Goal: Information Seeking & Learning: Learn about a topic

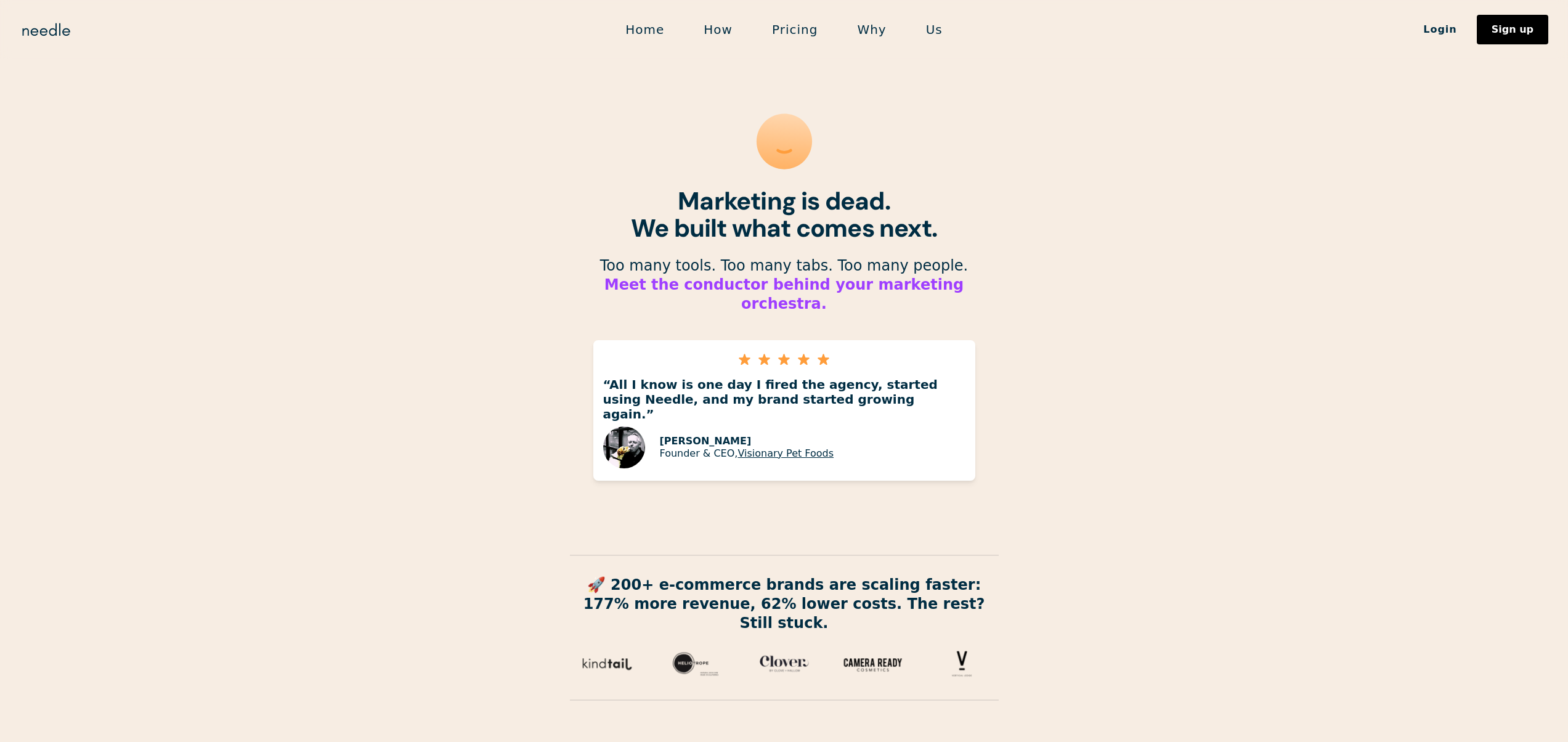
click at [433, 188] on section "Marketing is dead. We built what comes next. ‍ Too many tools. Too many tabs. T…" at bounding box center [784, 387] width 1568 height 774
drag, startPoint x: 739, startPoint y: 206, endPoint x: 988, endPoint y: 238, distance: 251.0
click at [931, 231] on strong "Marketing is dead. We built what comes next." at bounding box center [783, 214] width 306 height 59
click at [988, 238] on section "Marketing is dead. We built what comes next. ‍ Too many tools. Too many tabs. T…" at bounding box center [784, 387] width 1568 height 774
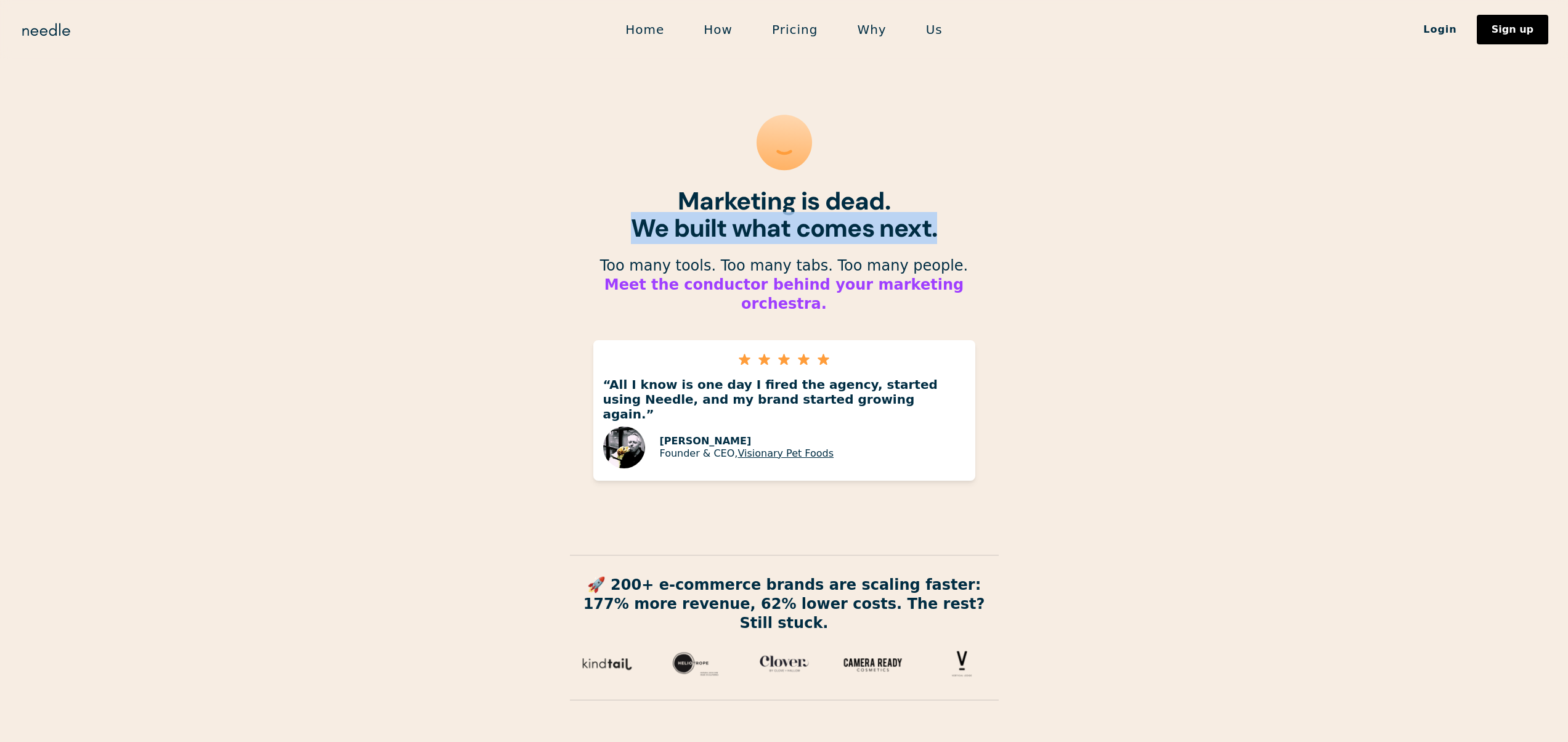
click at [988, 238] on section "Marketing is dead. We built what comes next. ‍ Too many tools. Too many tabs. T…" at bounding box center [784, 387] width 1568 height 774
click at [908, 191] on h1 "Marketing is dead. We built what comes next." at bounding box center [784, 215] width 419 height 54
click at [1044, 225] on section "Marketing is dead. We built what comes next. ‍ Too many tools. Too many tabs. T…" at bounding box center [784, 387] width 1568 height 774
click at [881, 31] on link "Why" at bounding box center [871, 30] width 69 height 26
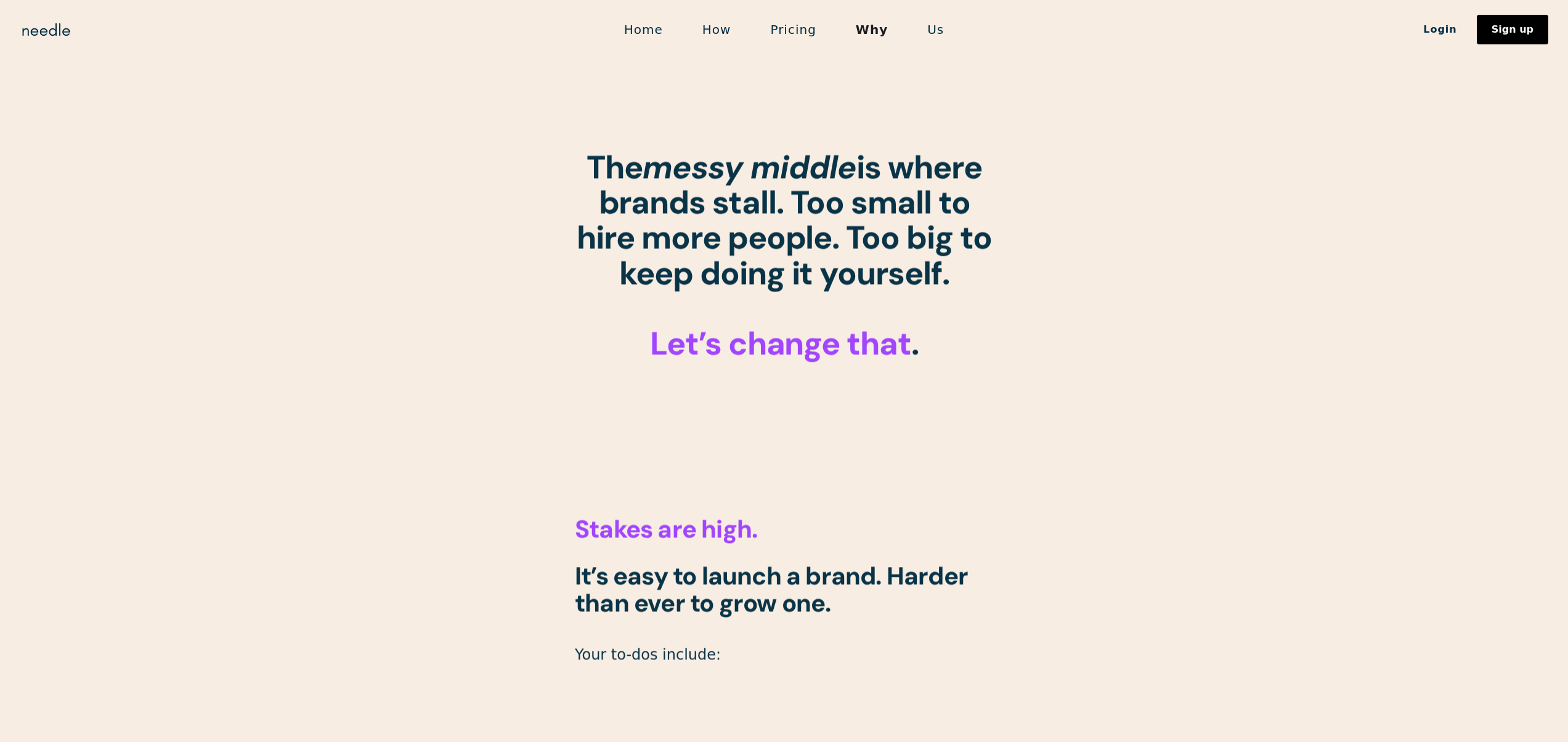
click at [929, 29] on link "Us" at bounding box center [935, 30] width 56 height 26
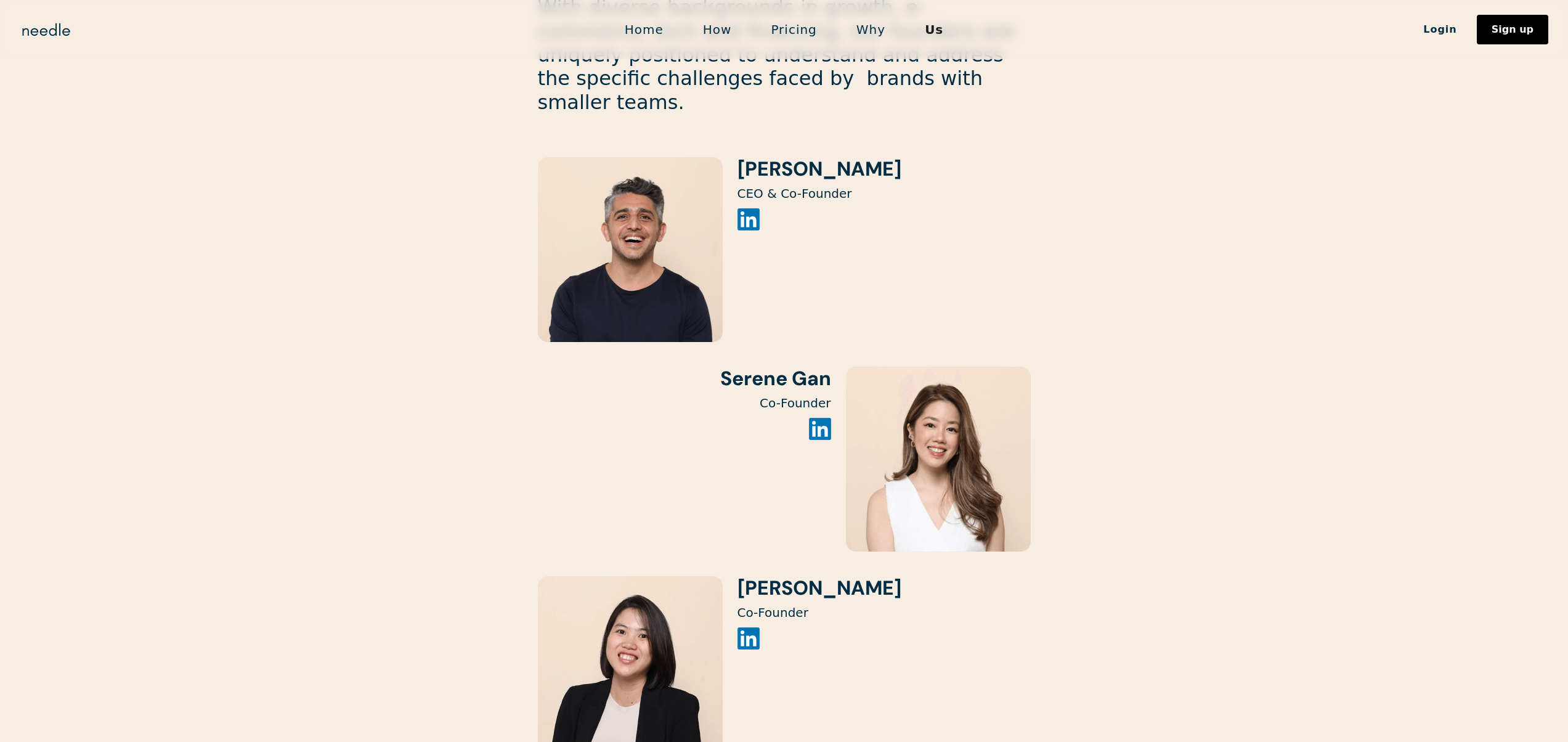
scroll to position [1533, 0]
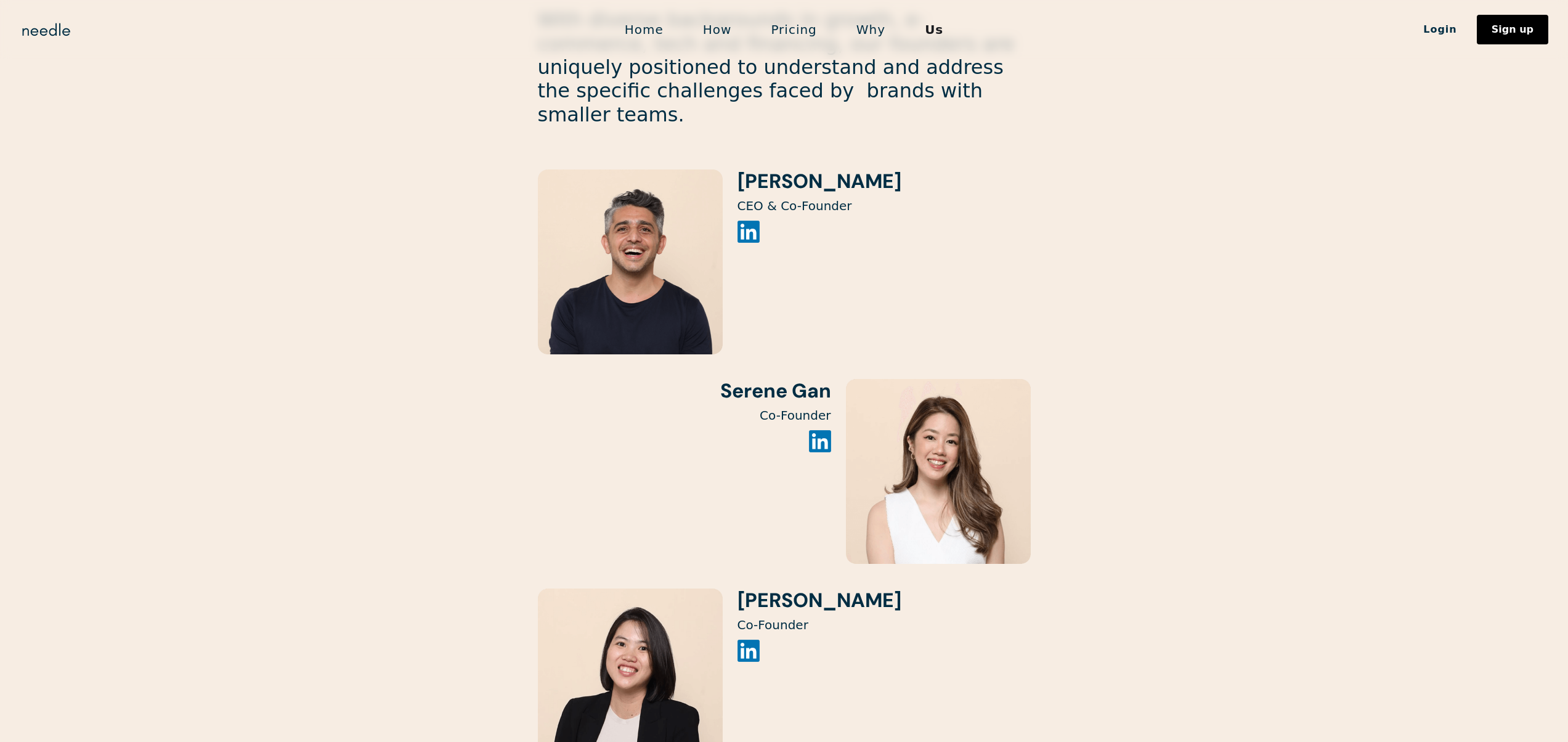
click at [438, 212] on section "For the Disruptors. ‍ By the Doers . ‍ Headquartered in Los Angeles. Powered by…" at bounding box center [784, 39] width 1568 height 3146
drag, startPoint x: 370, startPoint y: 212, endPoint x: 384, endPoint y: 226, distance: 19.8
click at [370, 212] on section "For the Disruptors. ‍ By the Doers . ‍ Headquartered in Los Angeles. Powered by…" at bounding box center [784, 39] width 1568 height 3146
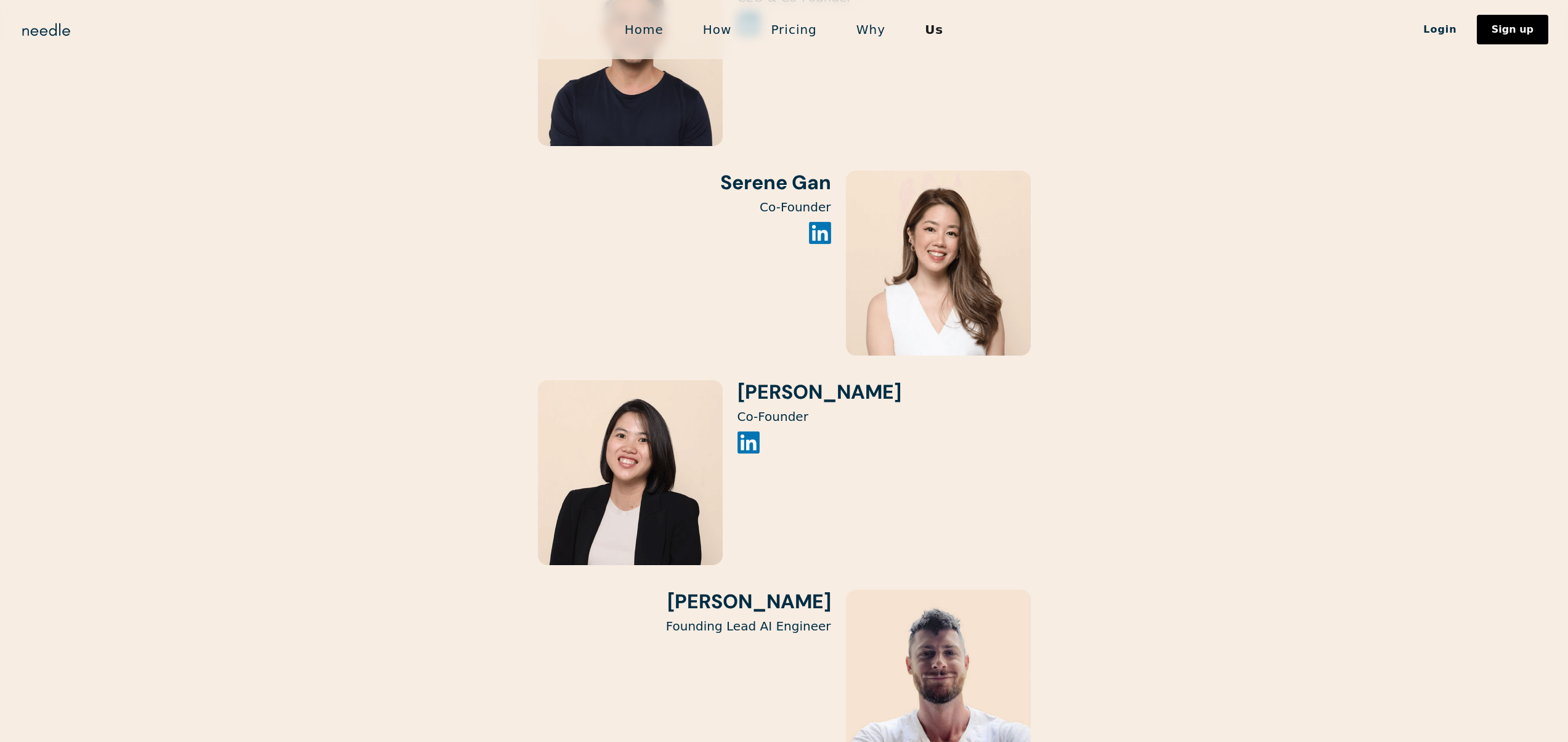
scroll to position [2147, 0]
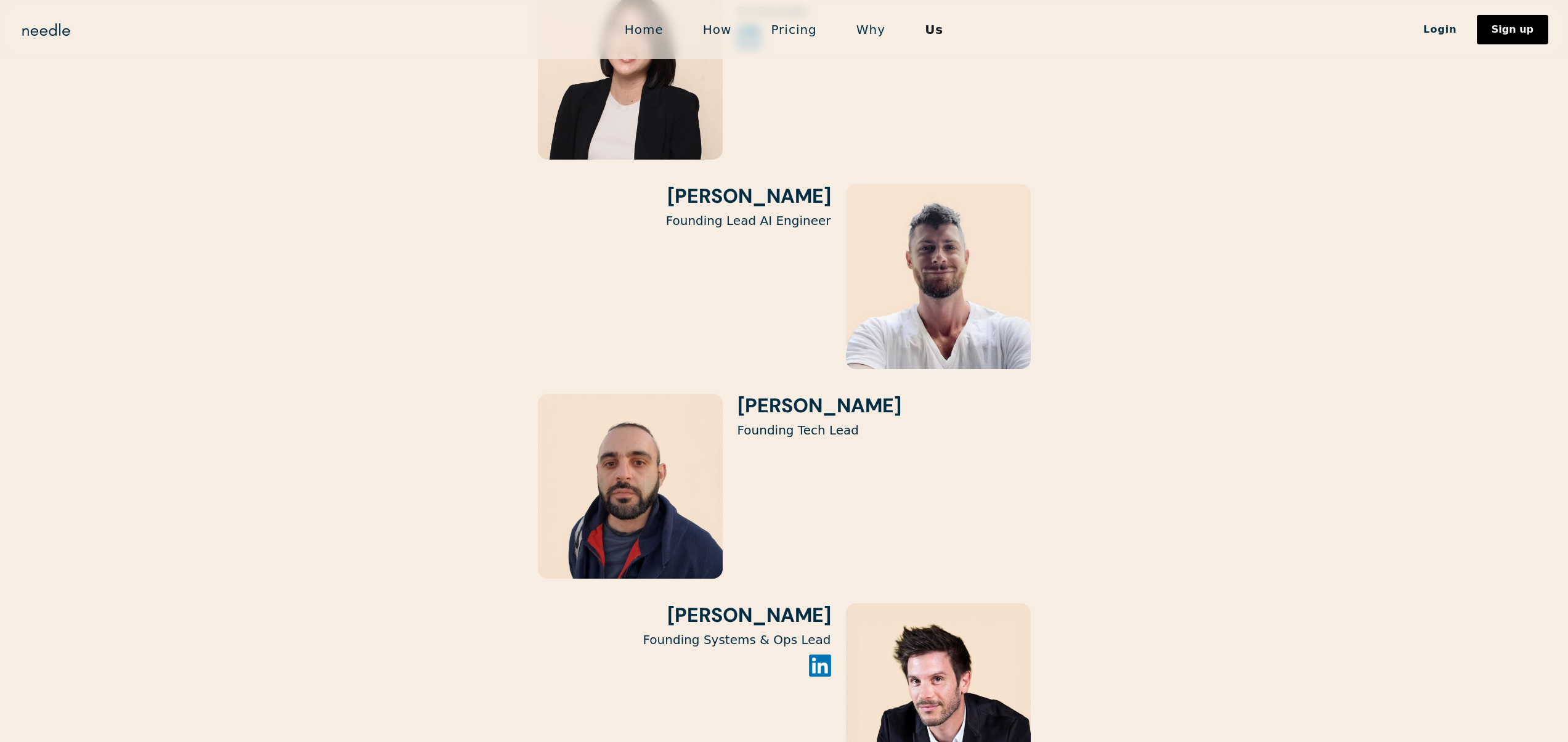
drag, startPoint x: 389, startPoint y: 246, endPoint x: 397, endPoint y: 254, distance: 11.3
drag, startPoint x: 397, startPoint y: 254, endPoint x: 438, endPoint y: 269, distance: 43.7
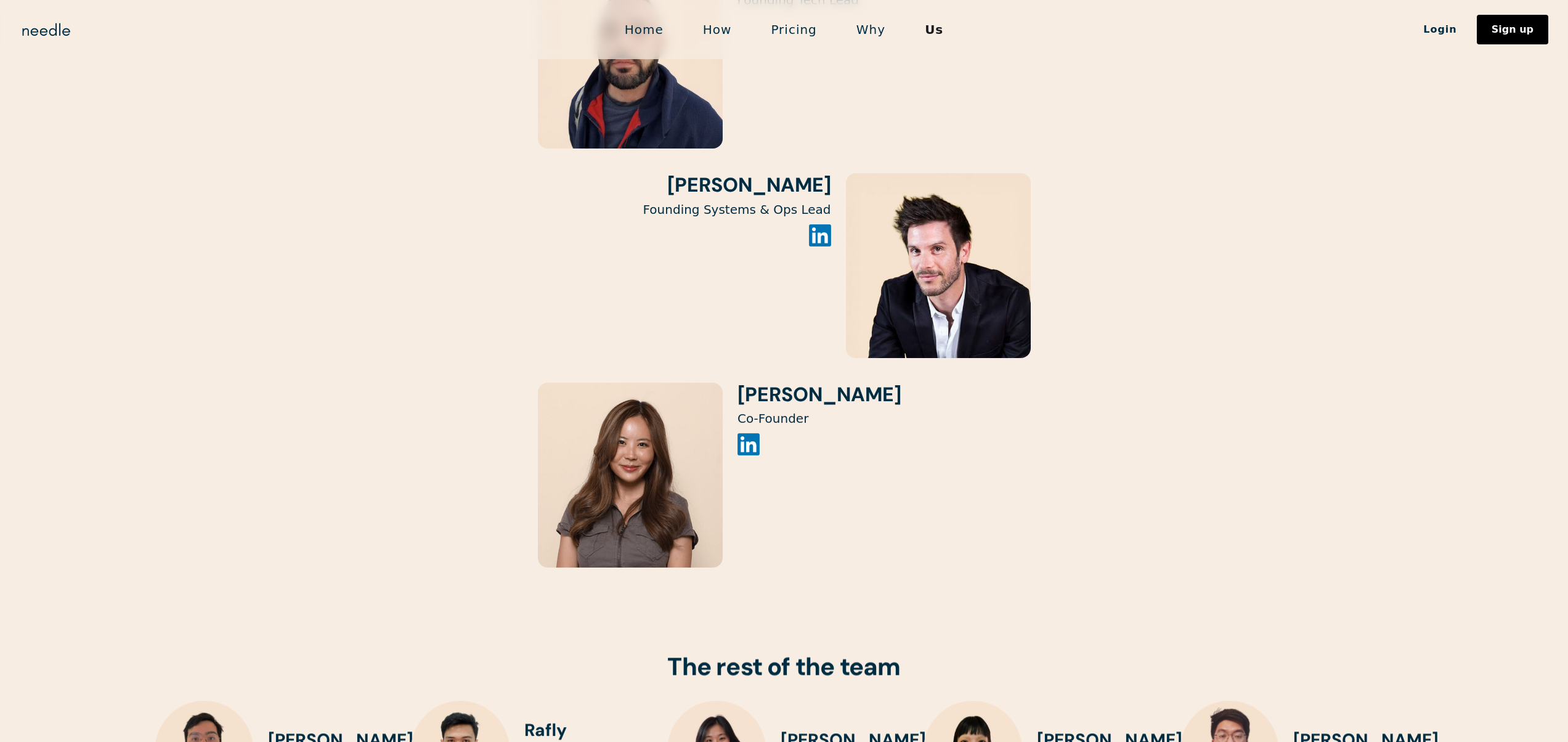
drag, startPoint x: 449, startPoint y: 276, endPoint x: 220, endPoint y: 243, distance: 231.4
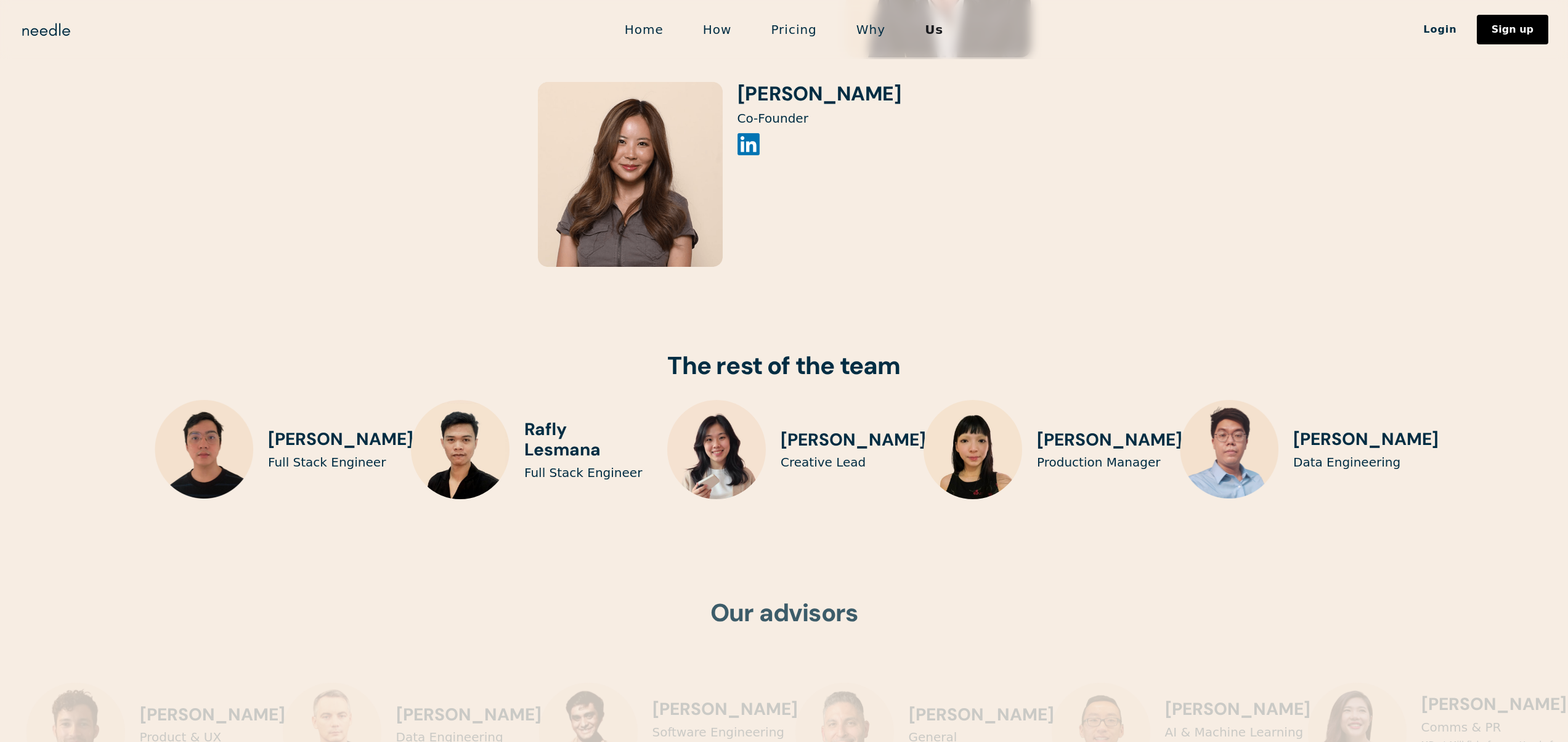
scroll to position [2979, 0]
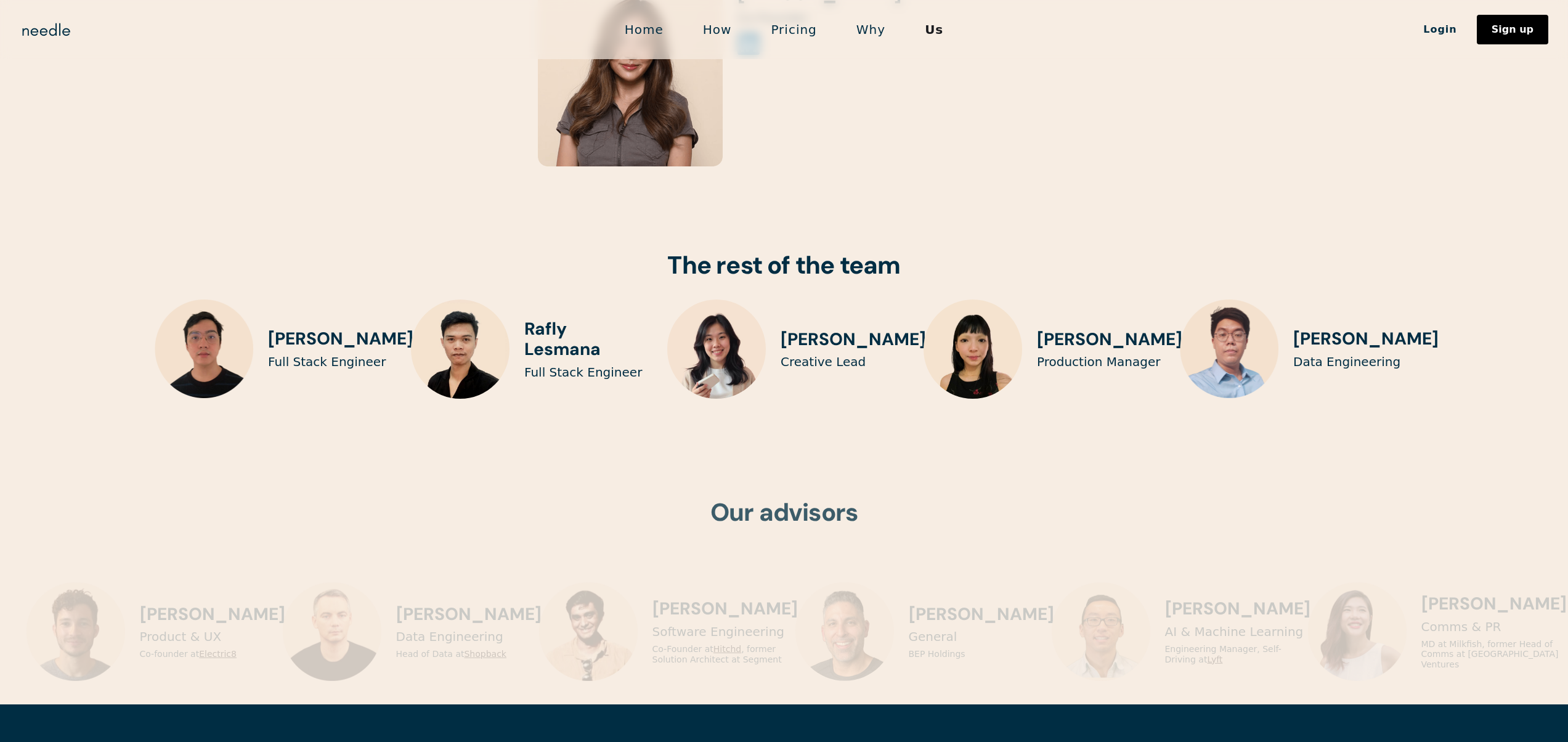
click at [181, 250] on h2 "The rest of the team" at bounding box center [784, 265] width 1568 height 29
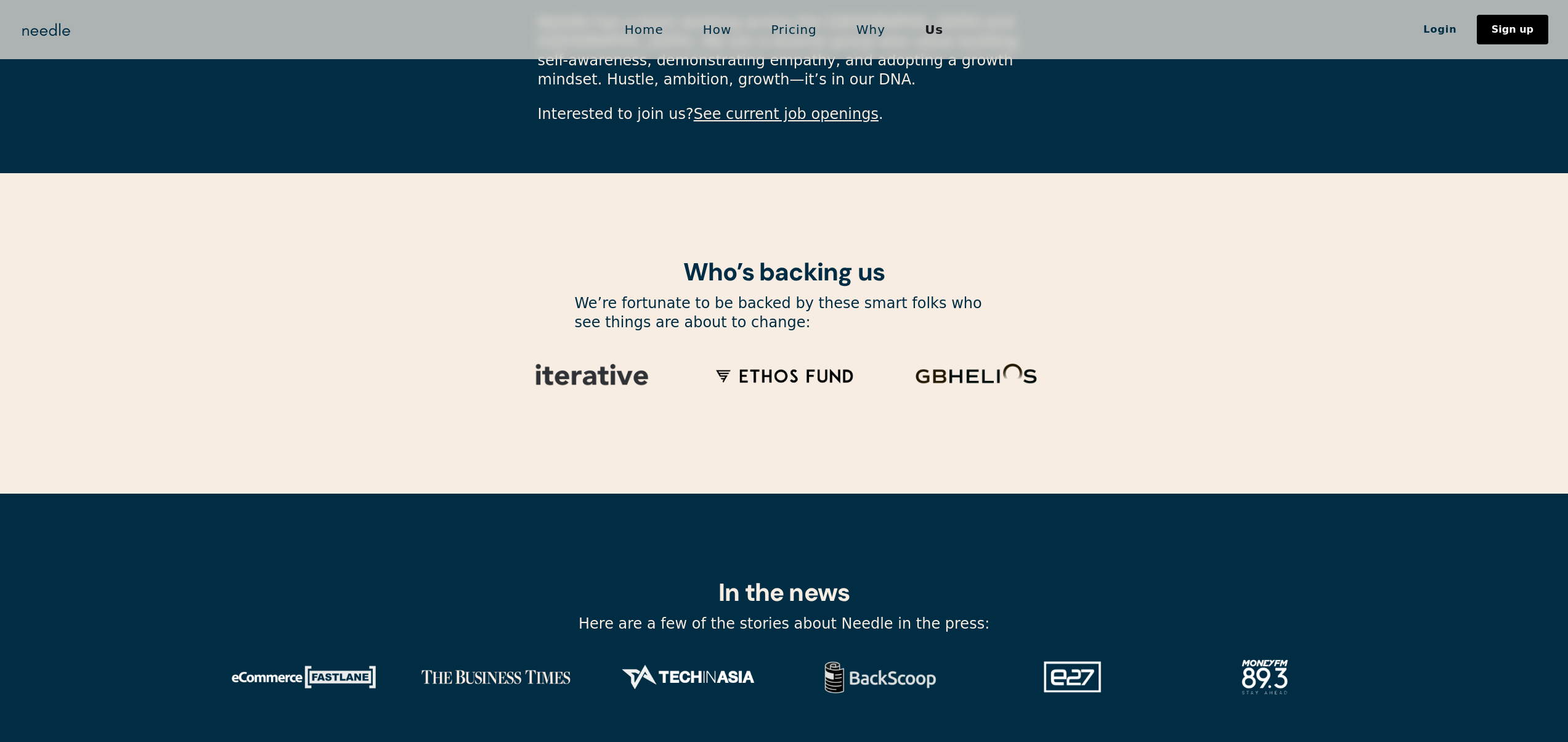
scroll to position [3860, 0]
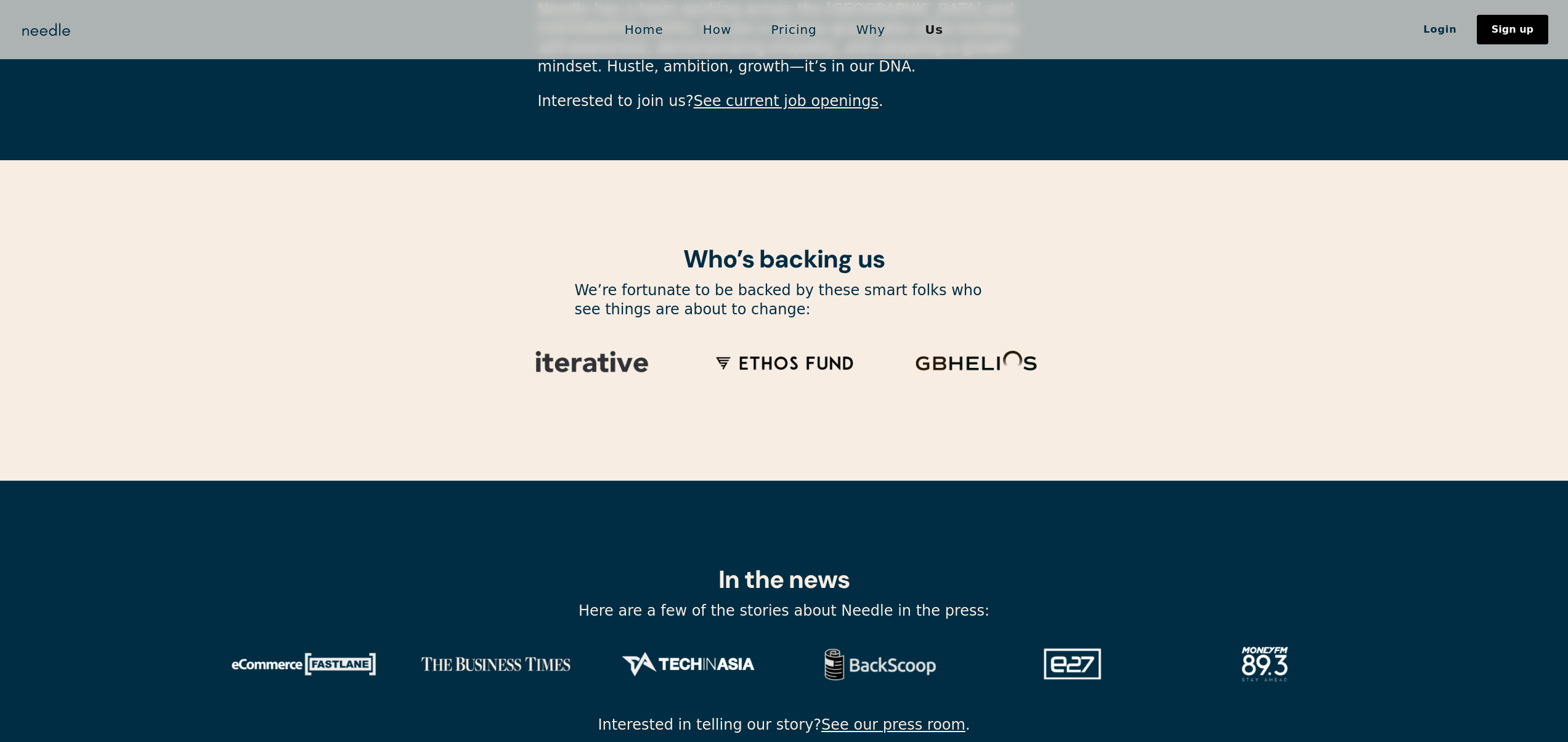
click at [1084, 530] on section "In the news Here are a few of the stories about Needle in the press: Interested…" at bounding box center [784, 645] width 1568 height 328
drag, startPoint x: 1022, startPoint y: 512, endPoint x: 947, endPoint y: 475, distance: 83.6
click at [1025, 515] on section "In the news Here are a few of the stories about Needle in the press: Interested…" at bounding box center [784, 645] width 1568 height 328
drag, startPoint x: 947, startPoint y: 475, endPoint x: 923, endPoint y: 453, distance: 32.6
click at [946, 481] on section "In the news Here are a few of the stories about Needle in the press: Interested…" at bounding box center [784, 645] width 1568 height 328
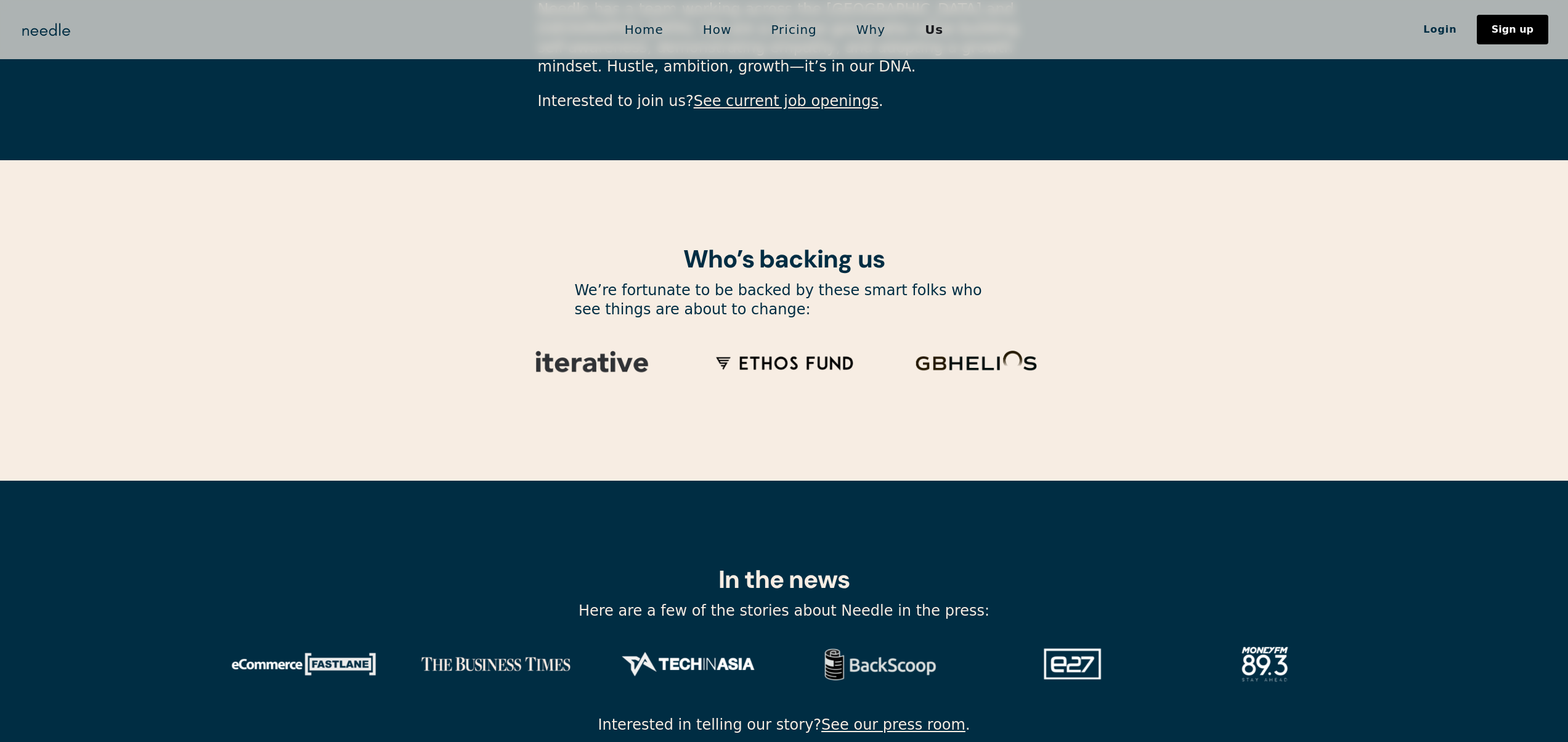
click at [830, 334] on img at bounding box center [784, 363] width 173 height 58
